Goal: Understand site structure: Understand site structure

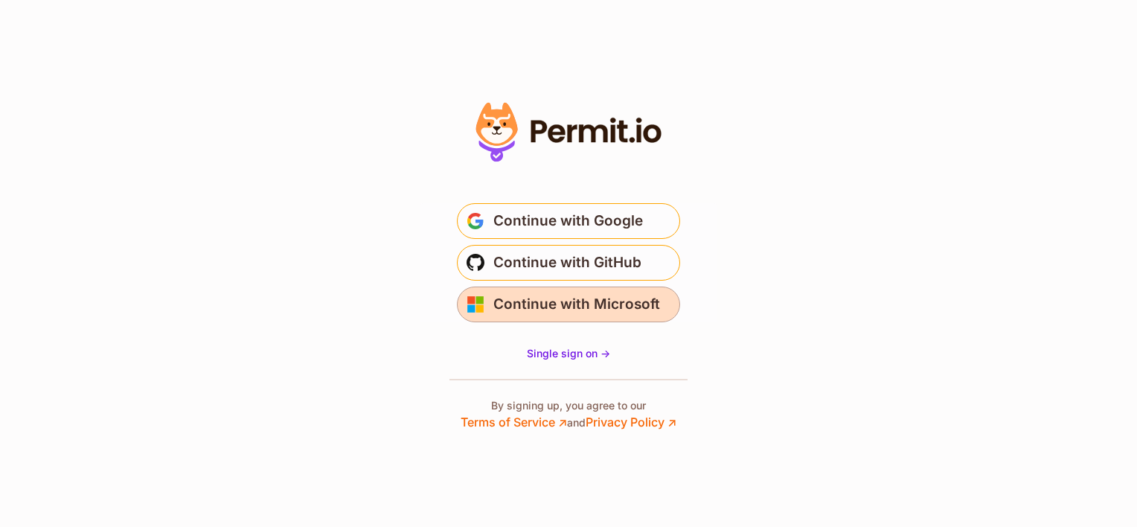
click at [506, 306] on span "Continue with Microsoft" at bounding box center [576, 304] width 167 height 24
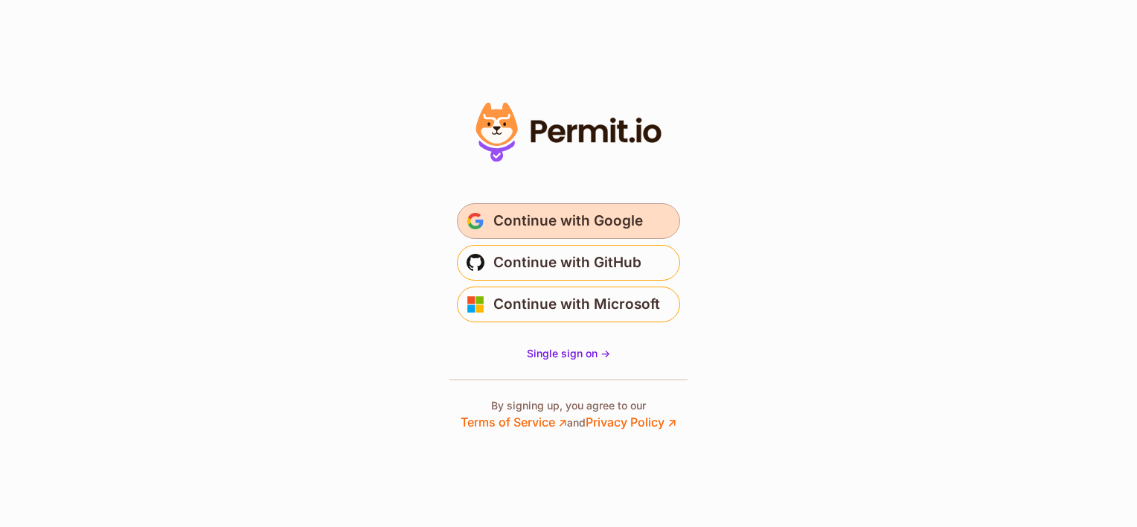
click at [539, 223] on span "Continue with Google" at bounding box center [568, 221] width 150 height 24
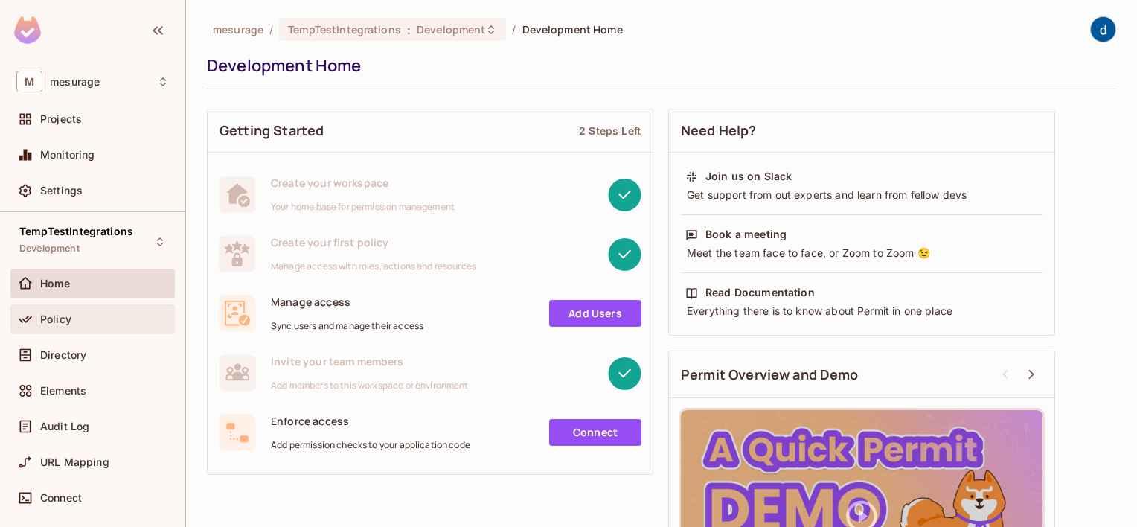
click at [86, 325] on div "Policy" at bounding box center [92, 319] width 152 height 18
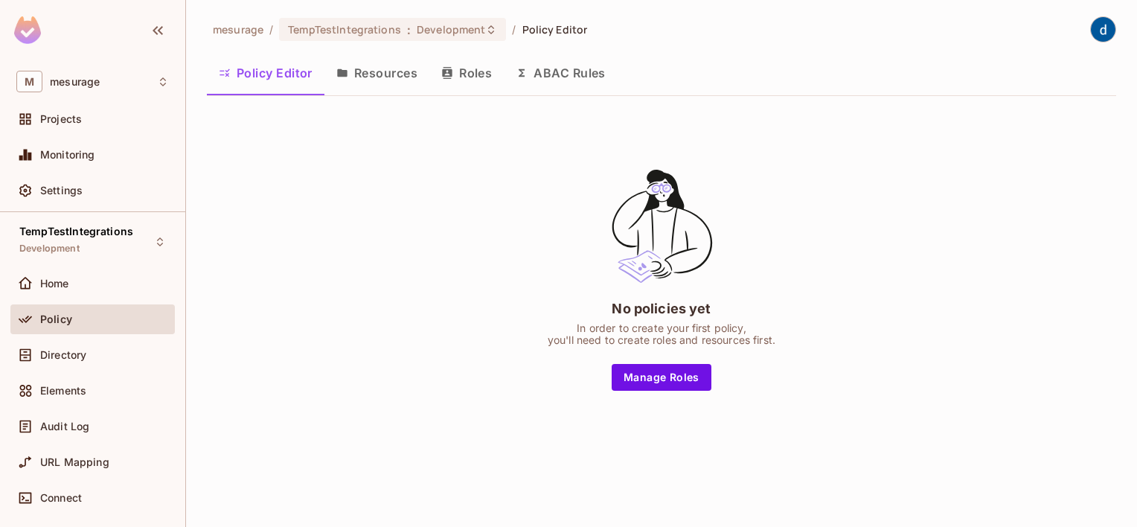
click at [466, 77] on button "Roles" at bounding box center [466, 72] width 74 height 37
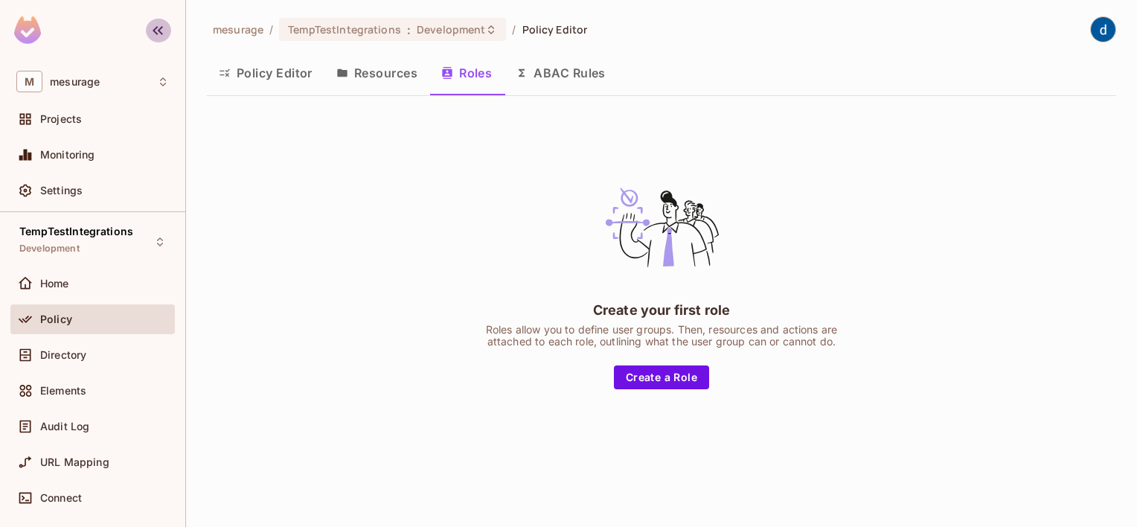
click at [158, 28] on icon "button" at bounding box center [158, 31] width 18 height 18
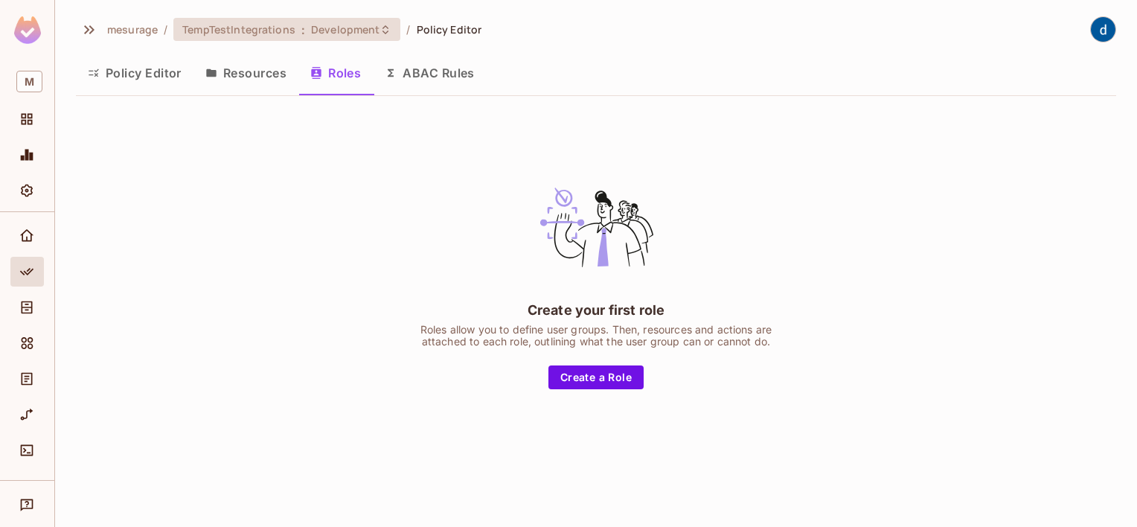
click at [341, 34] on span "Development" at bounding box center [345, 29] width 68 height 14
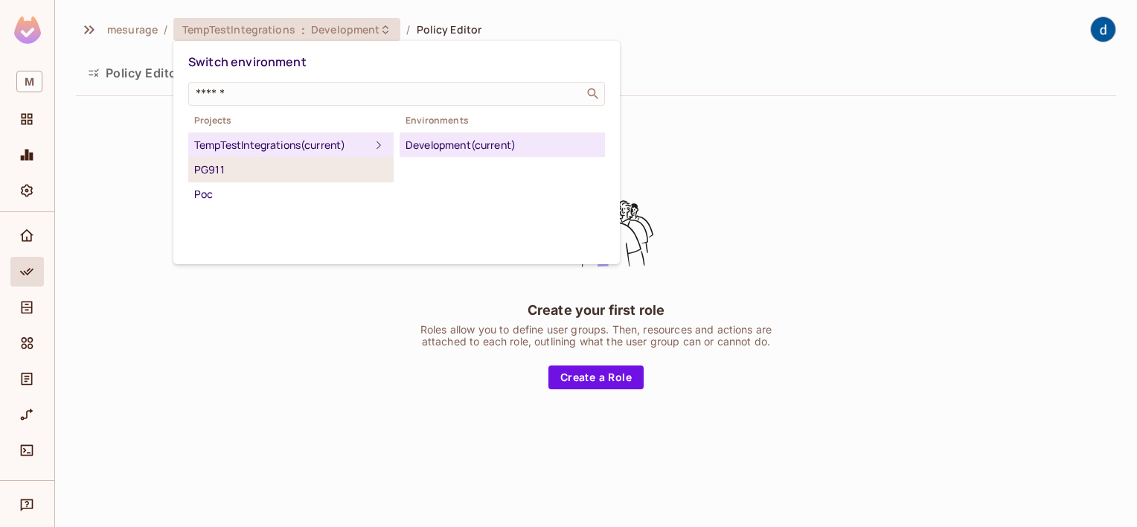
click at [205, 166] on div "PG911" at bounding box center [290, 170] width 193 height 18
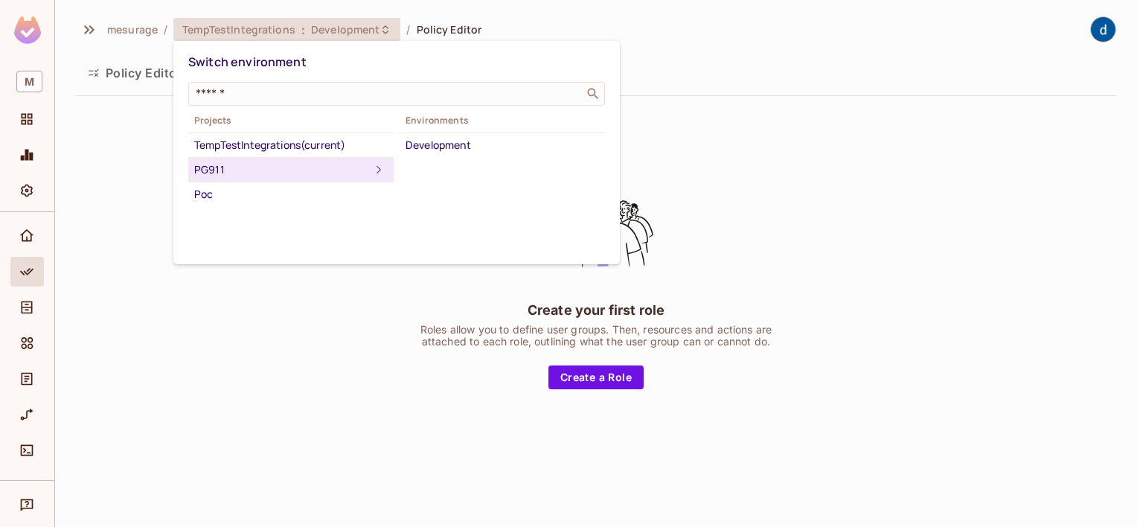
click at [163, 298] on div at bounding box center [568, 263] width 1137 height 527
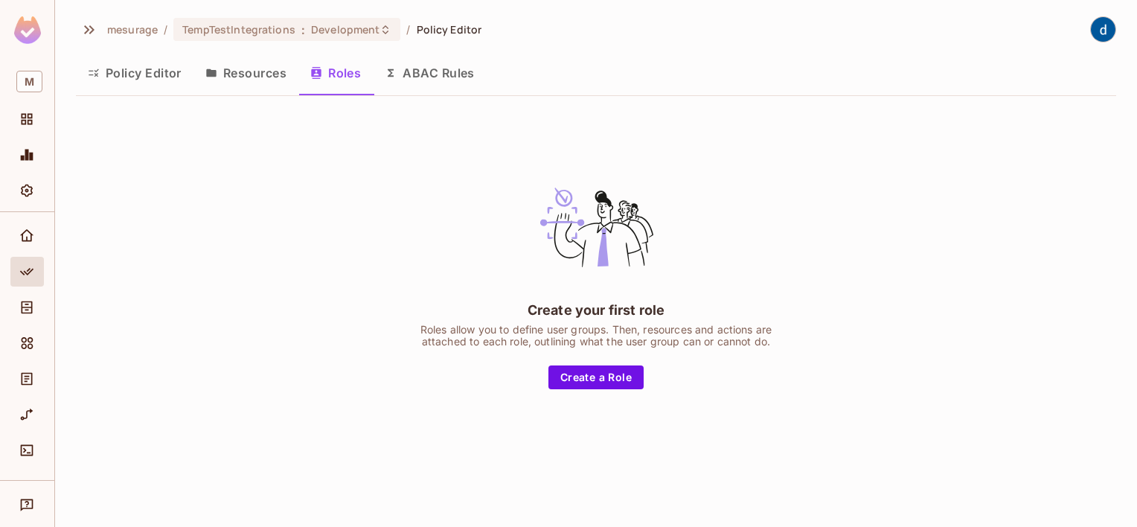
click at [251, 76] on button "Resources" at bounding box center [245, 72] width 105 height 37
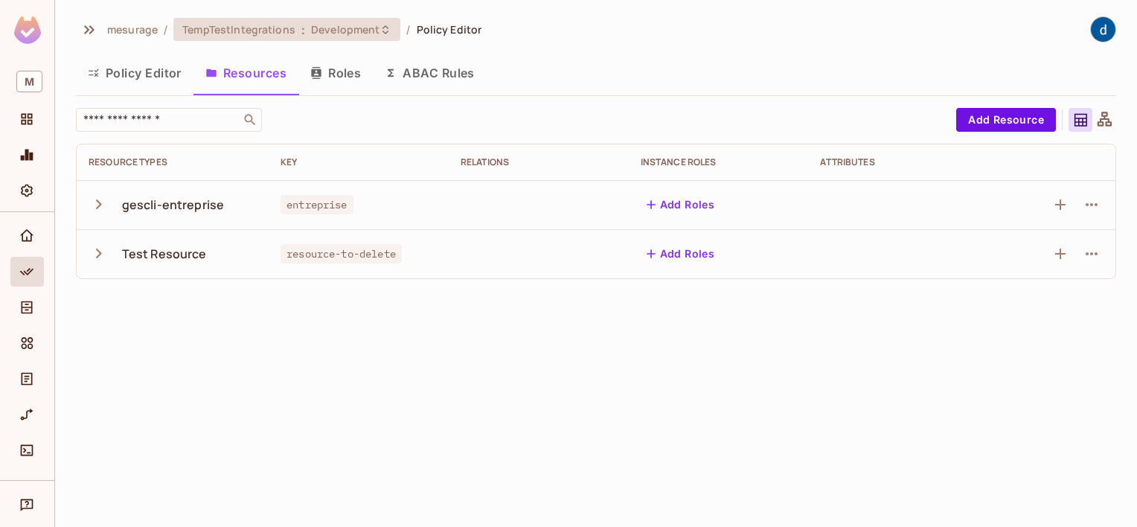
click at [344, 33] on span "Development" at bounding box center [345, 29] width 68 height 14
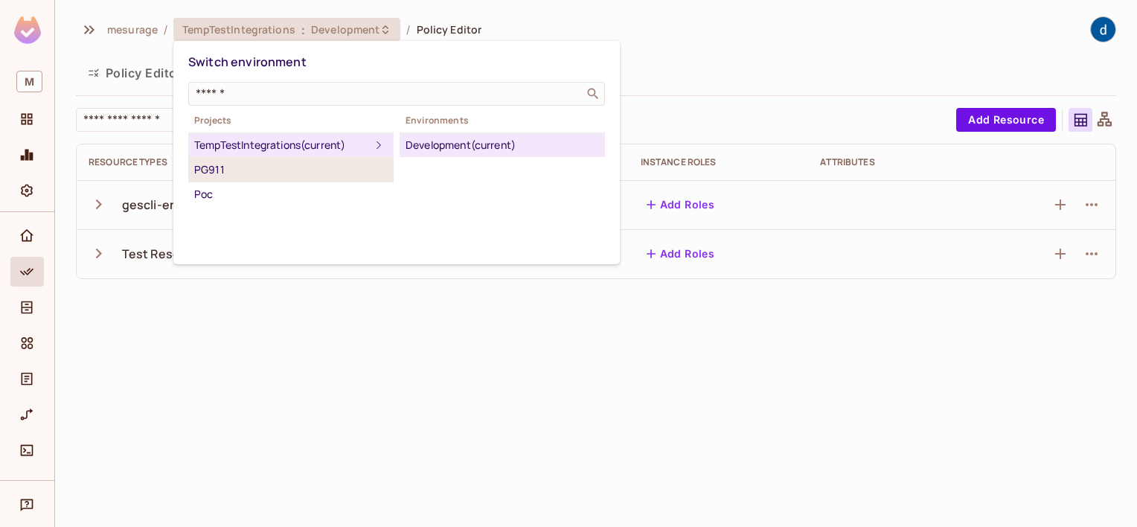
click at [274, 161] on div "PG911" at bounding box center [290, 170] width 193 height 18
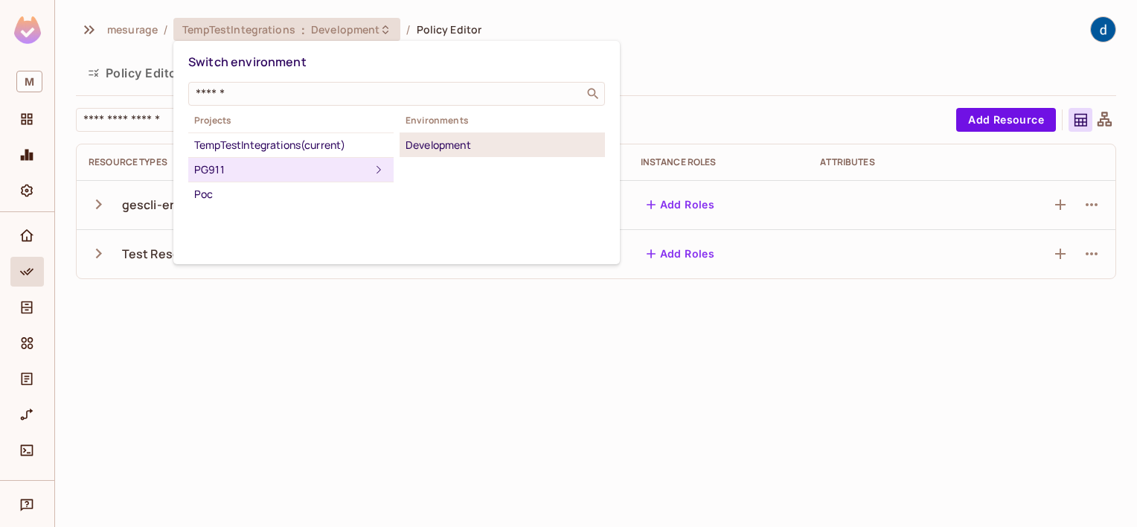
click at [491, 141] on div "Development" at bounding box center [501, 145] width 193 height 18
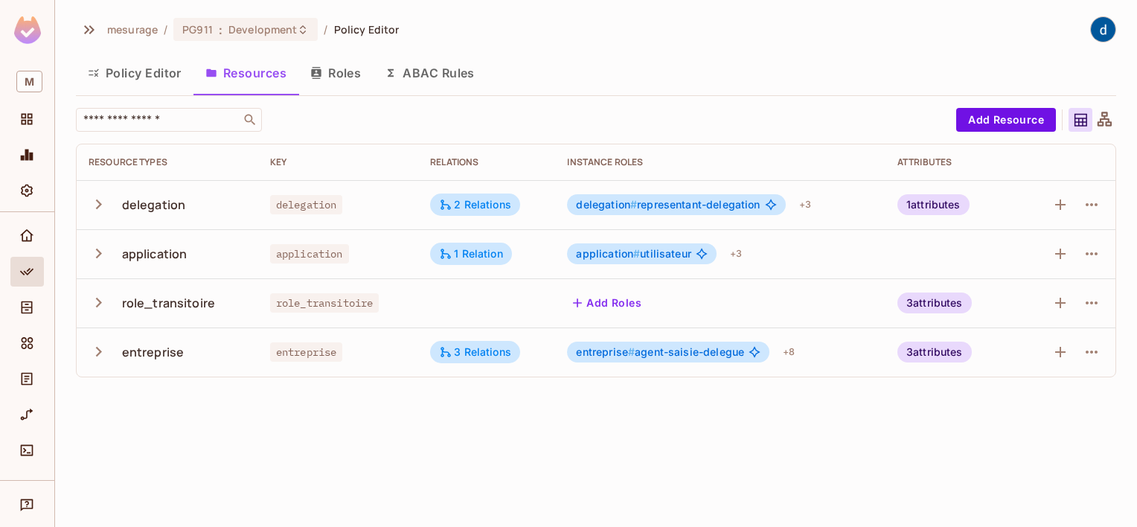
click at [344, 71] on button "Roles" at bounding box center [335, 72] width 74 height 37
